Goal: Task Accomplishment & Management: Use online tool/utility

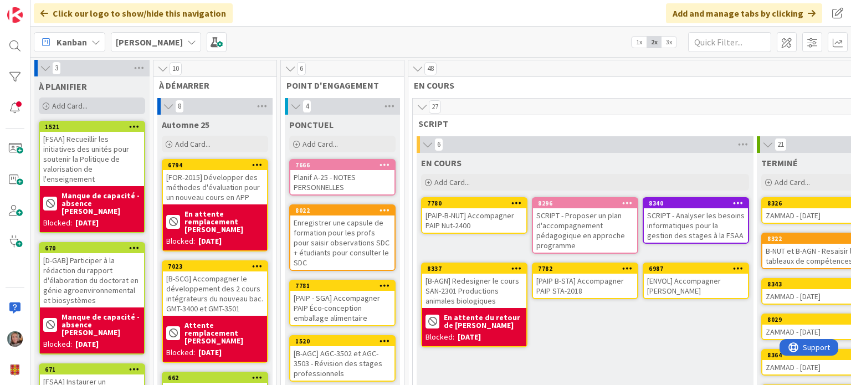
click at [58, 106] on span "Add Card..." at bounding box center [69, 106] width 35 height 10
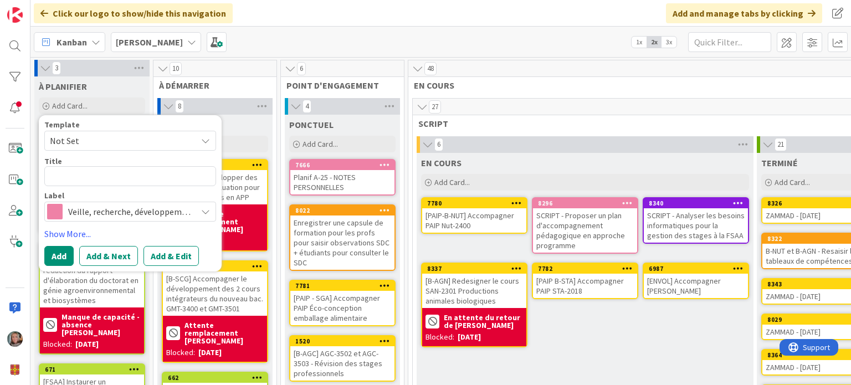
click at [63, 137] on span "Not Set" at bounding box center [119, 140] width 138 height 14
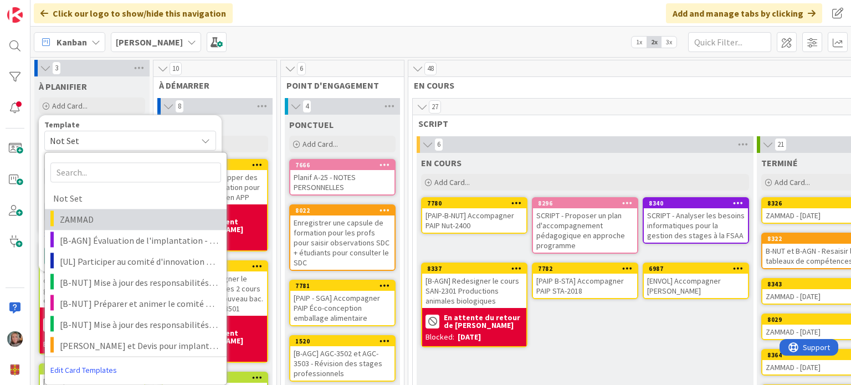
click at [68, 219] on span "ZAMMAD" at bounding box center [139, 219] width 158 height 14
type textarea "x"
type textarea "ZAMMAD"
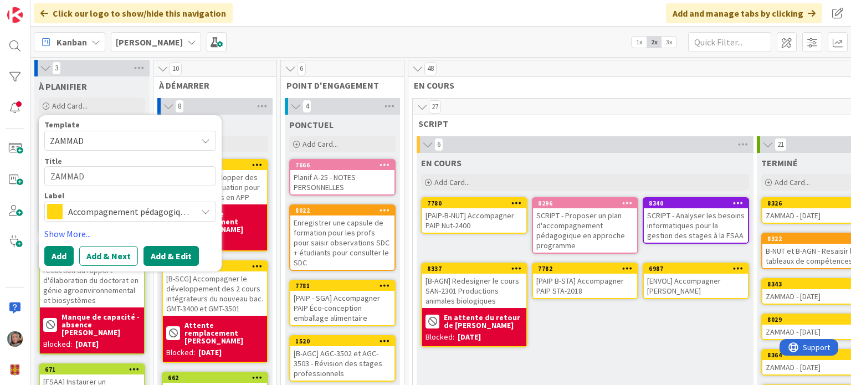
click at [159, 259] on button "Add & Edit" at bounding box center [170, 256] width 55 height 20
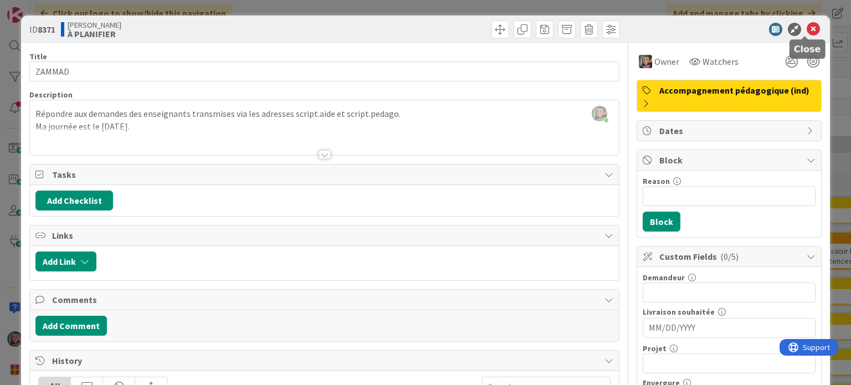
click at [701, 27] on icon at bounding box center [812, 29] width 13 height 13
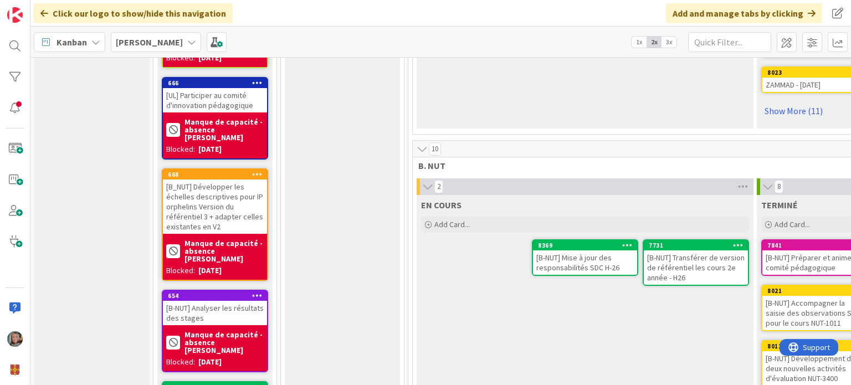
scroll to position [498, 0]
